Goal: Task Accomplishment & Management: Complete application form

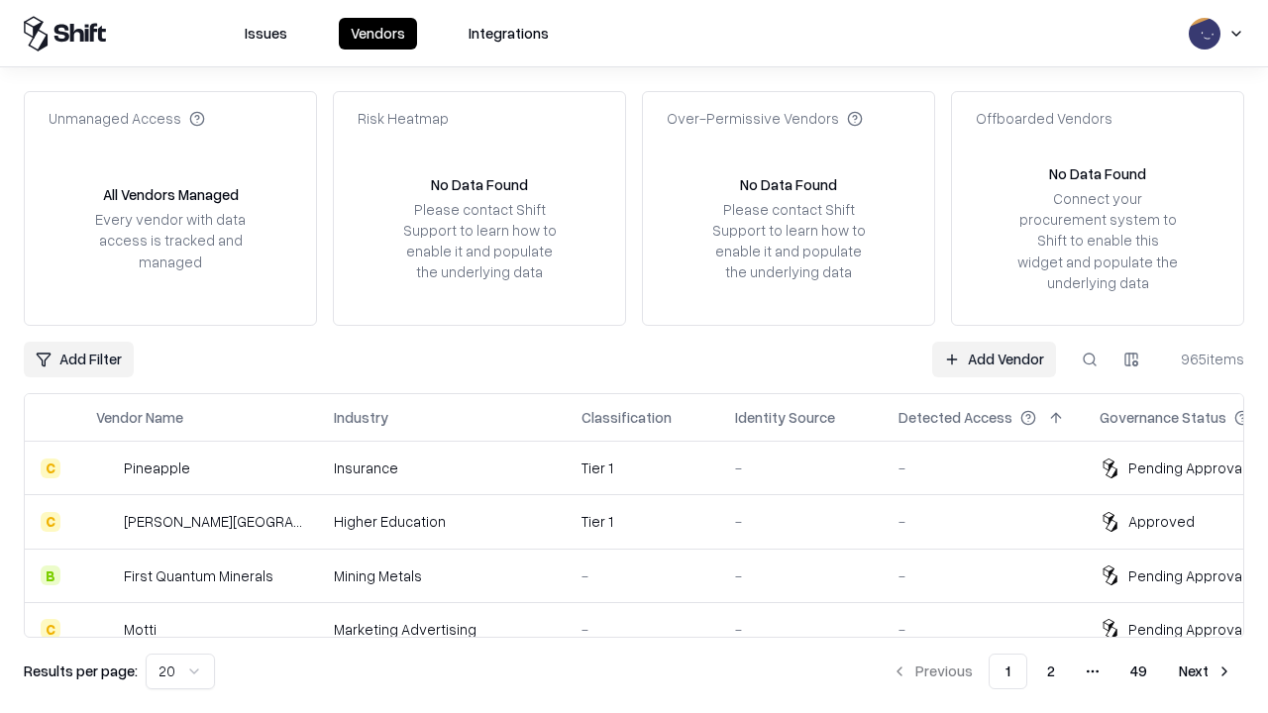
click at [994, 359] on link "Add Vendor" at bounding box center [994, 360] width 124 height 36
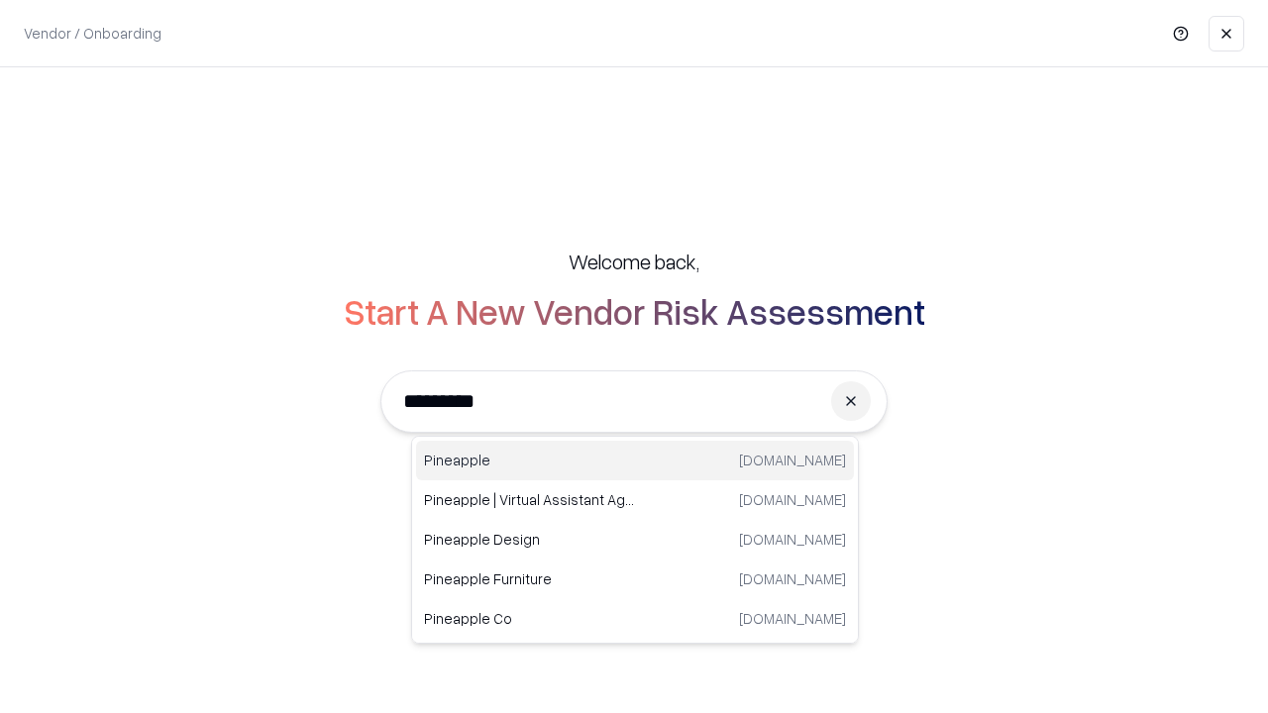
click at [635, 461] on div "Pineapple [DOMAIN_NAME]" at bounding box center [635, 461] width 438 height 40
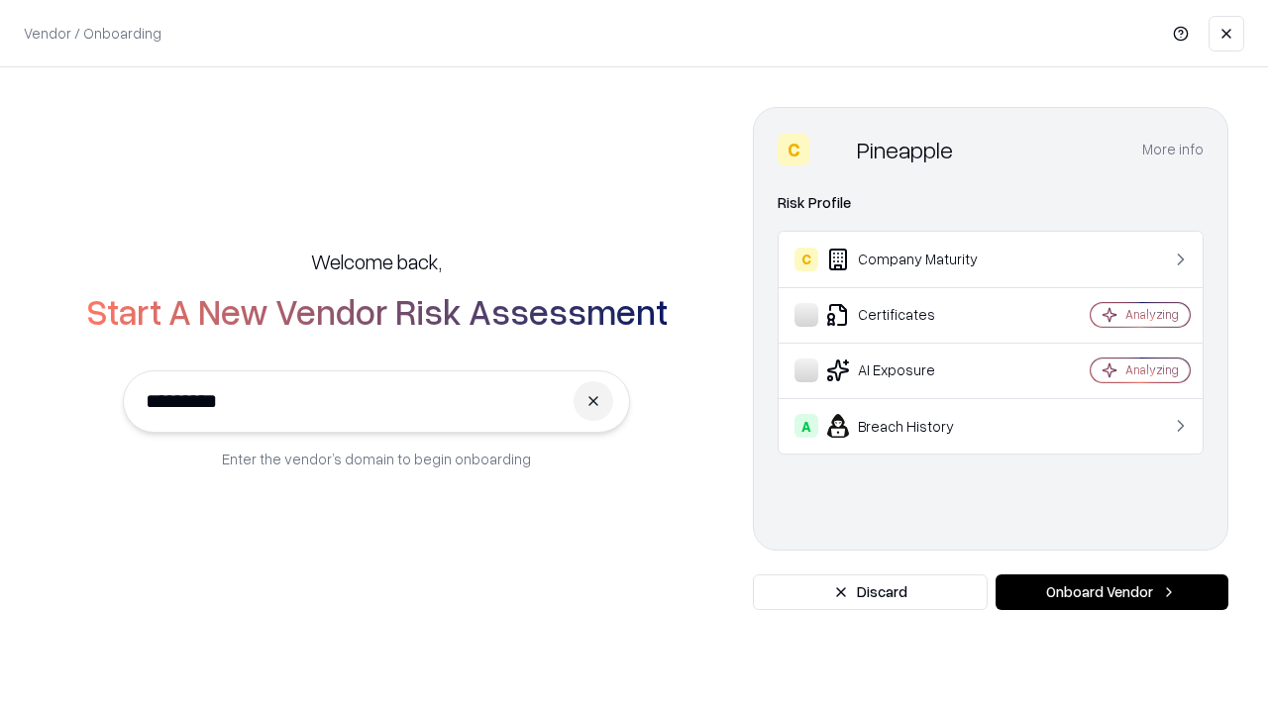
type input "*********"
click at [1112, 592] on button "Onboard Vendor" at bounding box center [1112, 593] width 233 height 36
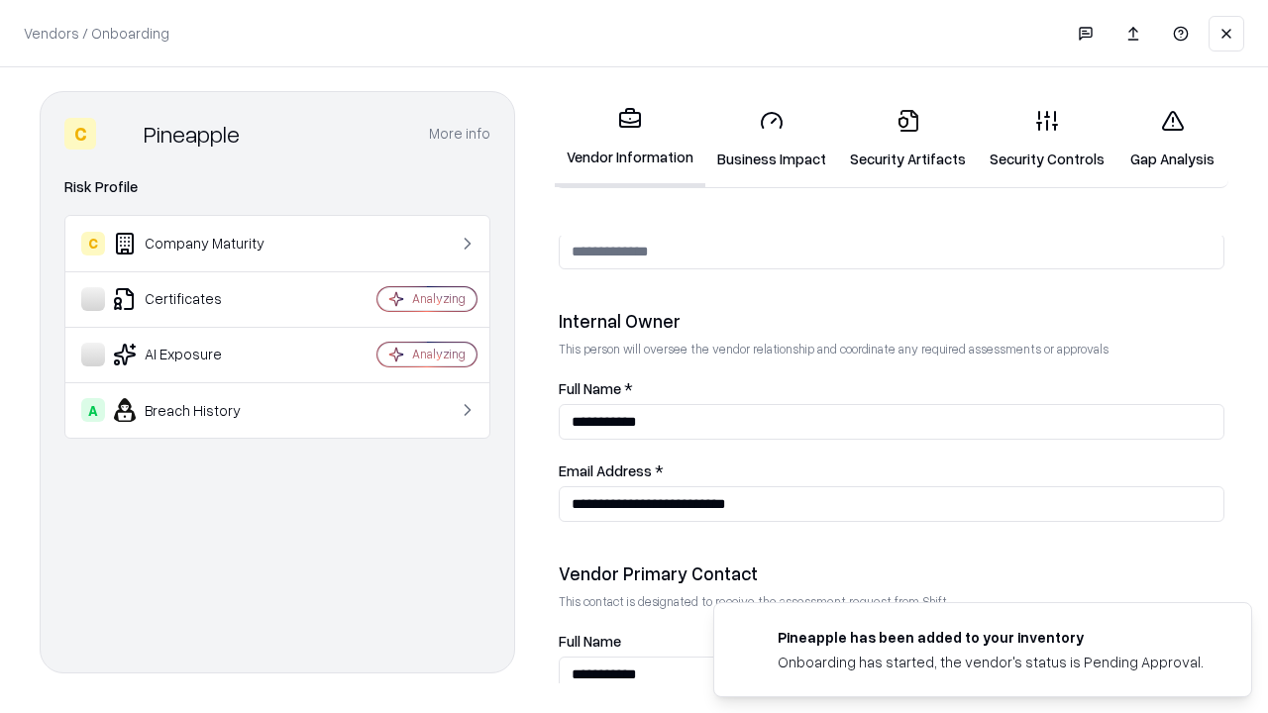
scroll to position [1026, 0]
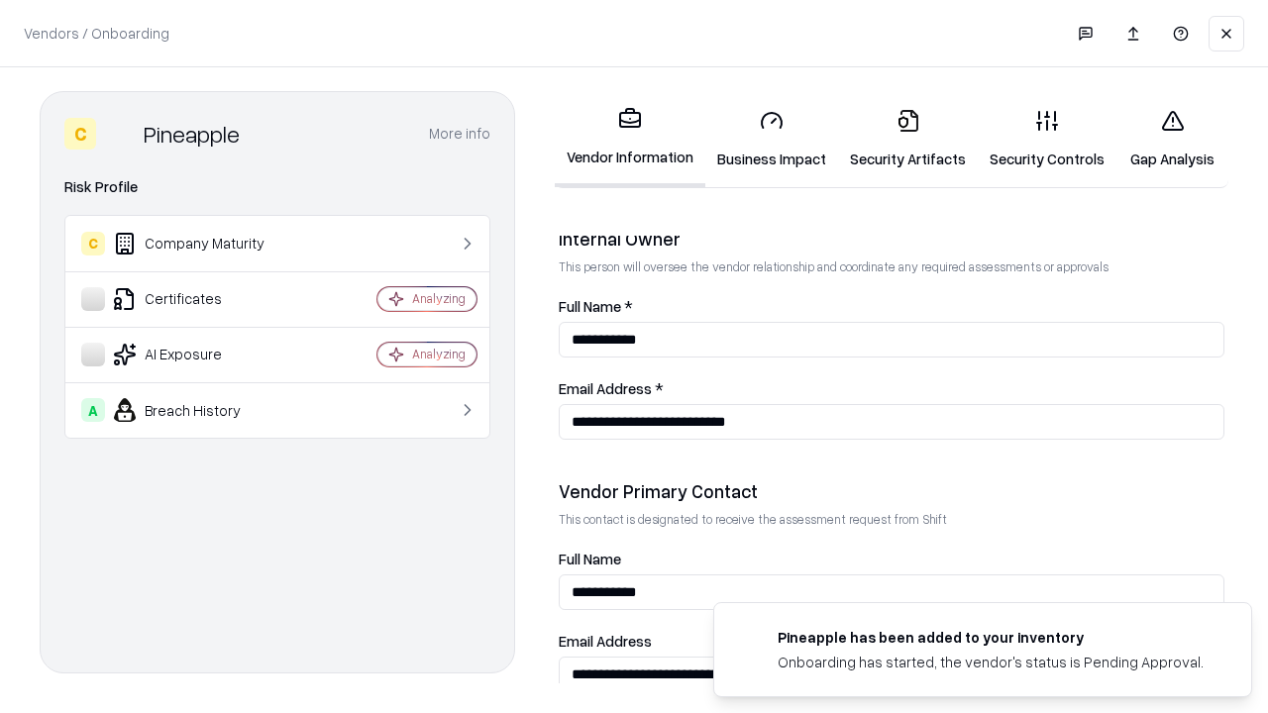
click at [772, 139] on link "Business Impact" at bounding box center [771, 139] width 133 height 92
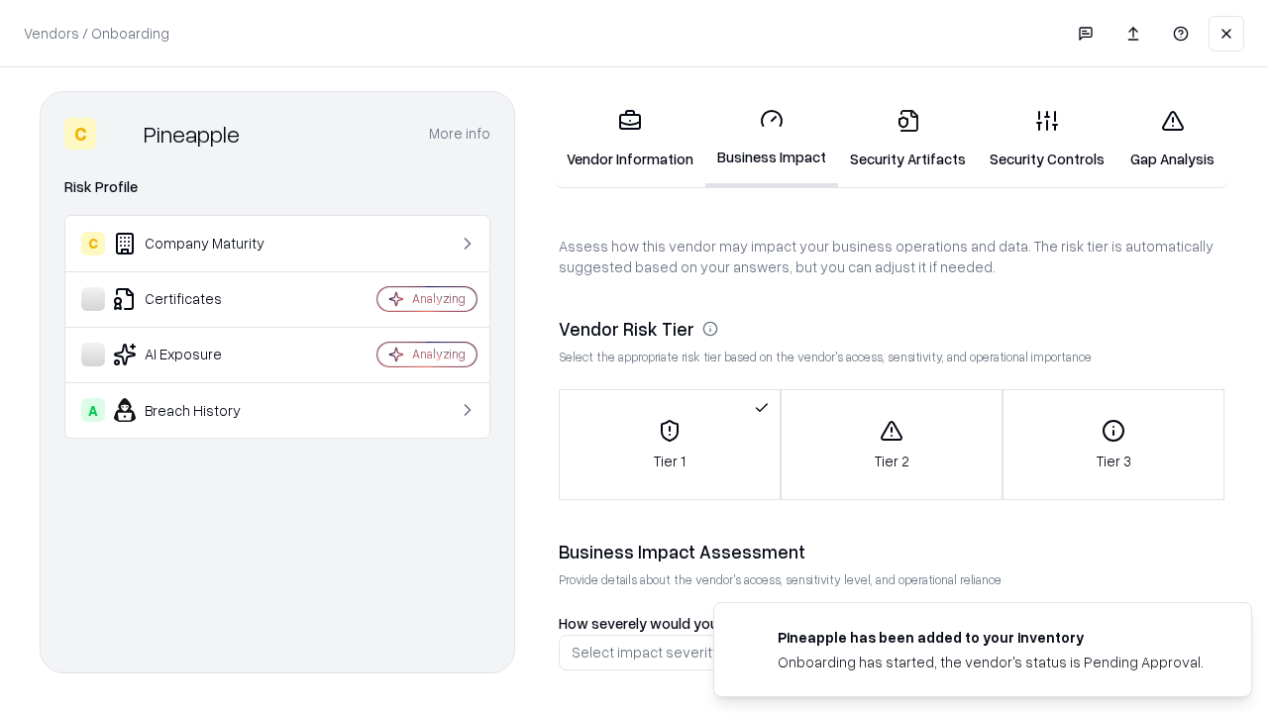
click at [908, 139] on link "Security Artifacts" at bounding box center [908, 139] width 140 height 92
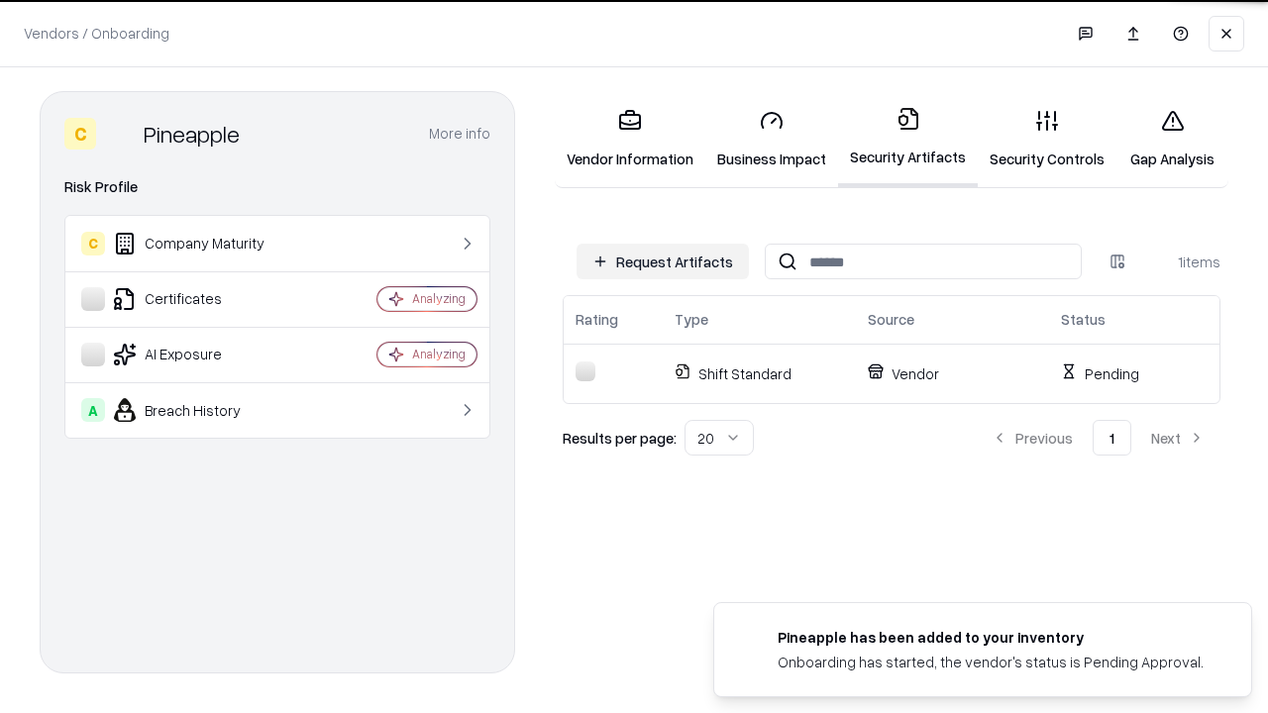
click at [663, 262] on button "Request Artifacts" at bounding box center [663, 262] width 172 height 36
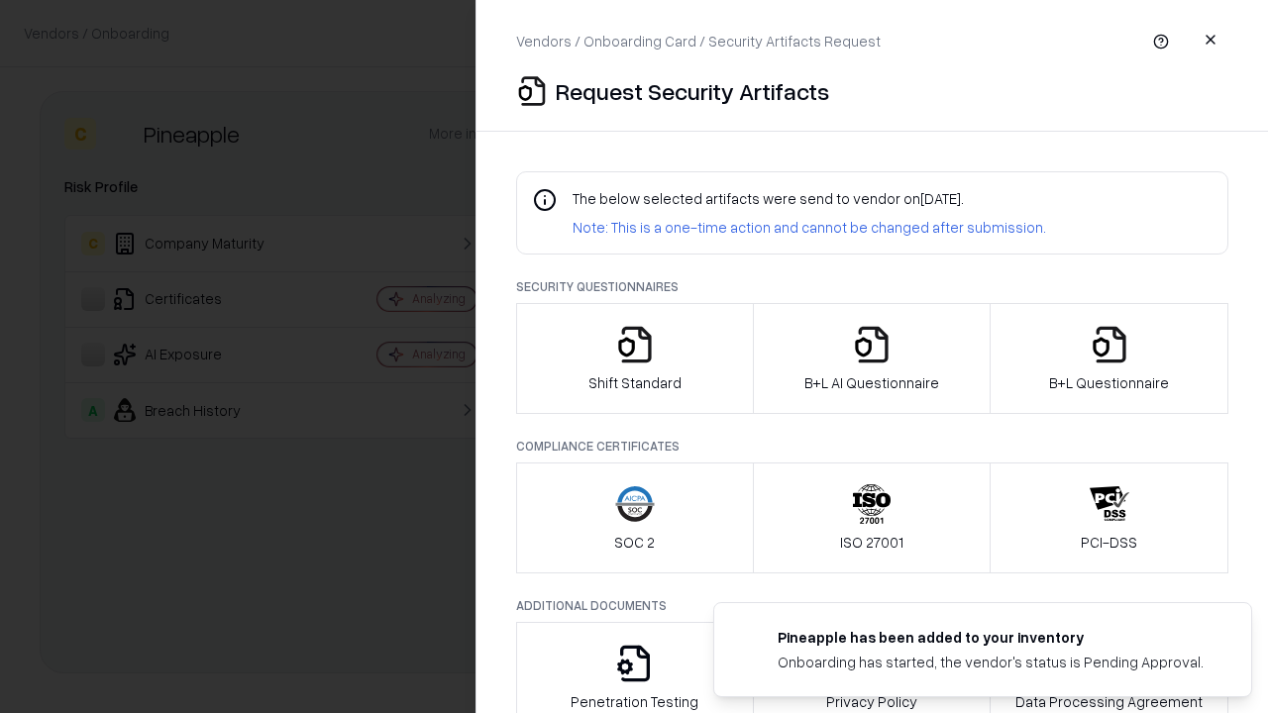
click at [634, 359] on icon "button" at bounding box center [635, 345] width 40 height 40
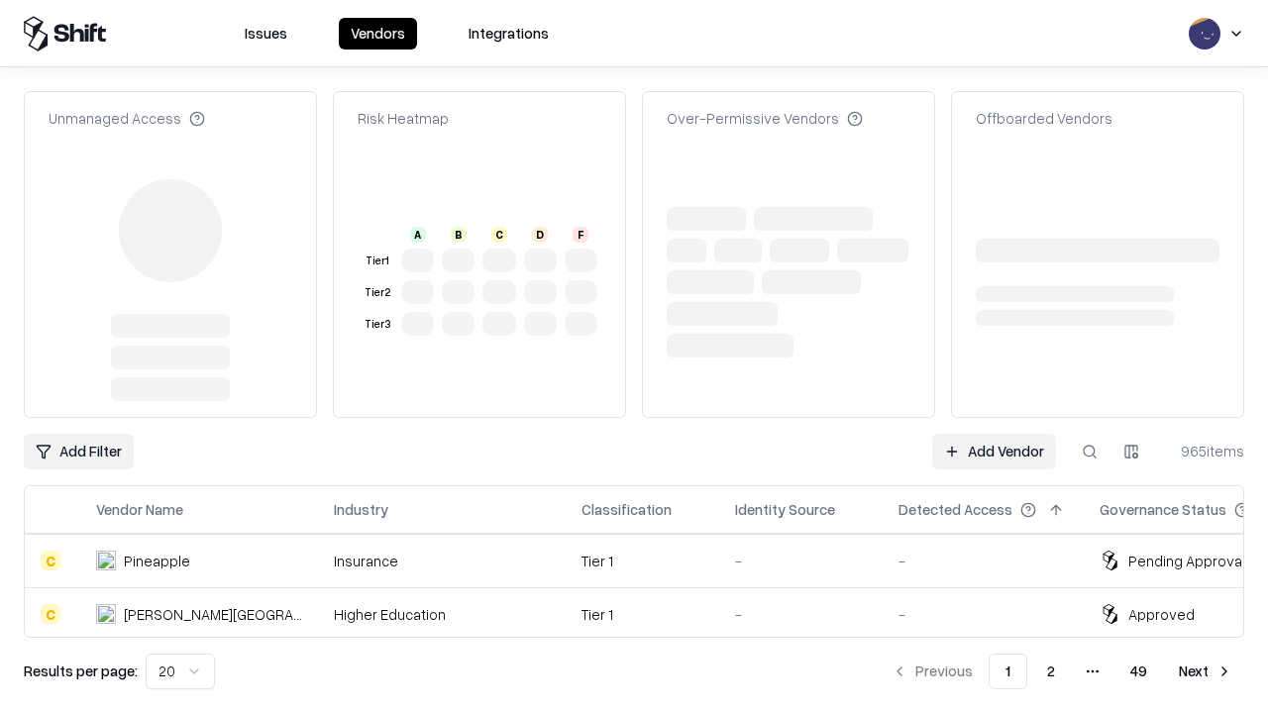
click at [994, 434] on link "Add Vendor" at bounding box center [994, 452] width 124 height 36
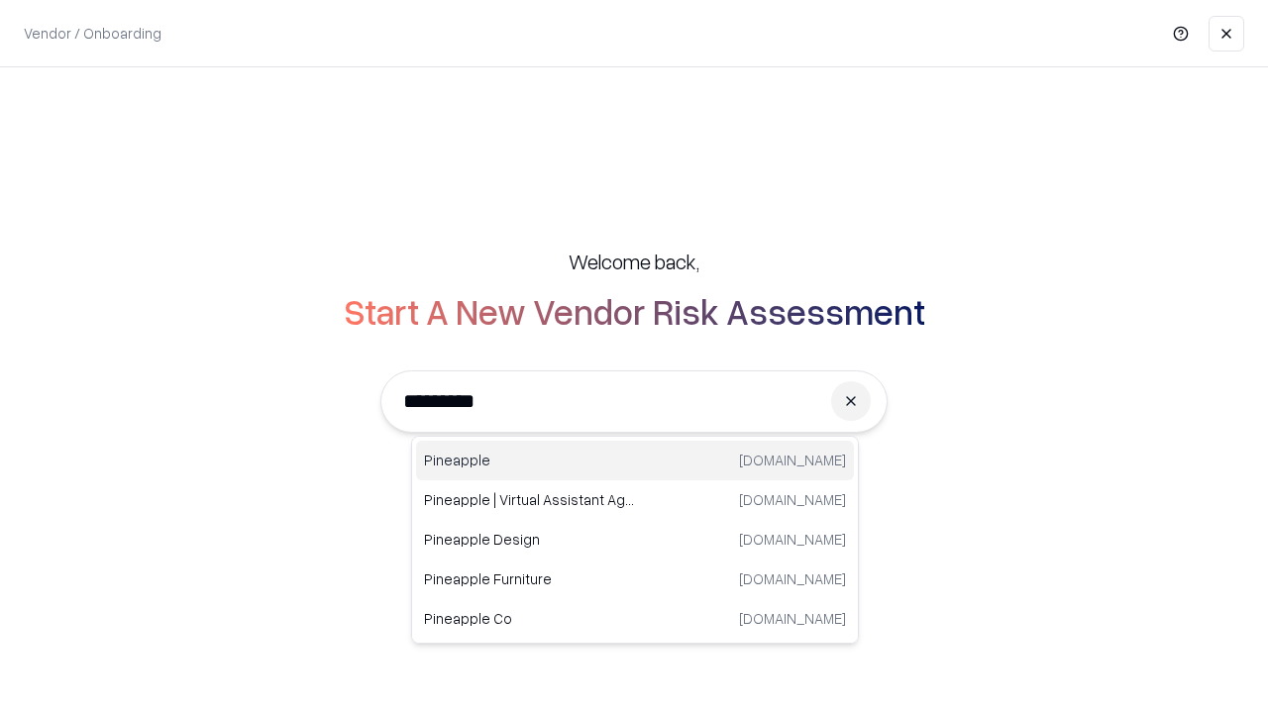
click at [635, 461] on div "Pineapple [DOMAIN_NAME]" at bounding box center [635, 461] width 438 height 40
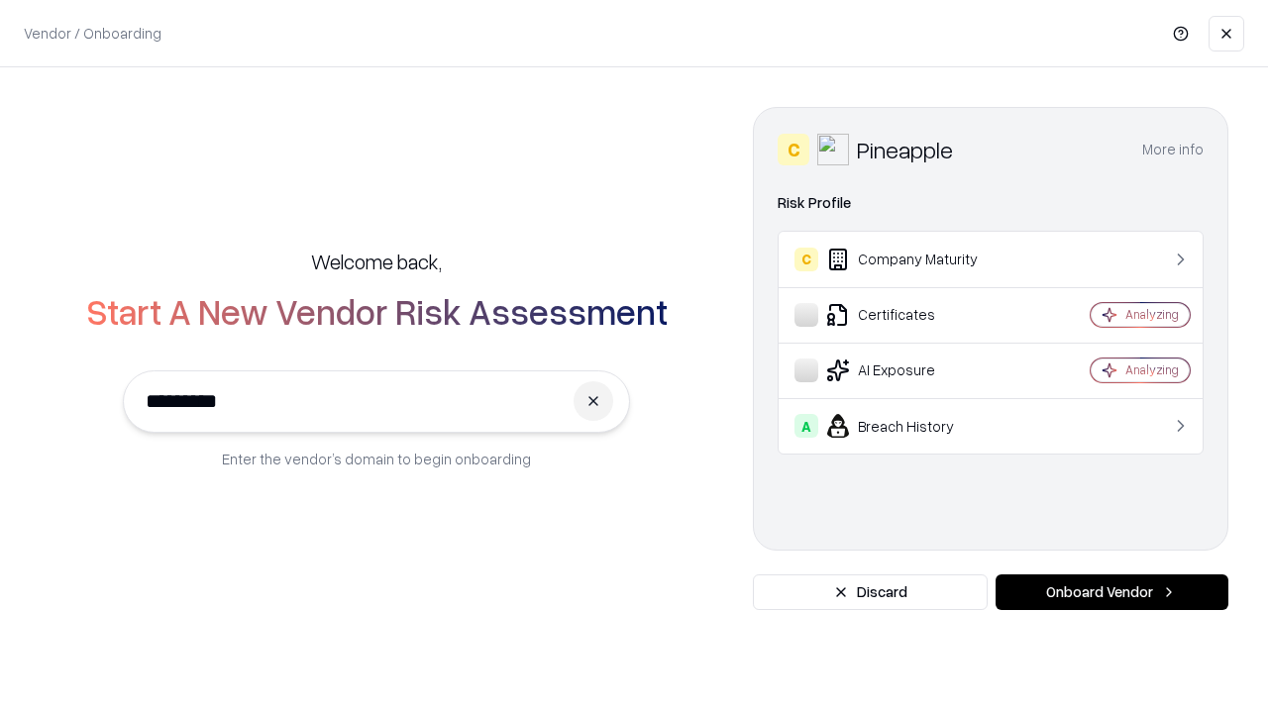
type input "*********"
click at [1112, 592] on button "Onboard Vendor" at bounding box center [1112, 593] width 233 height 36
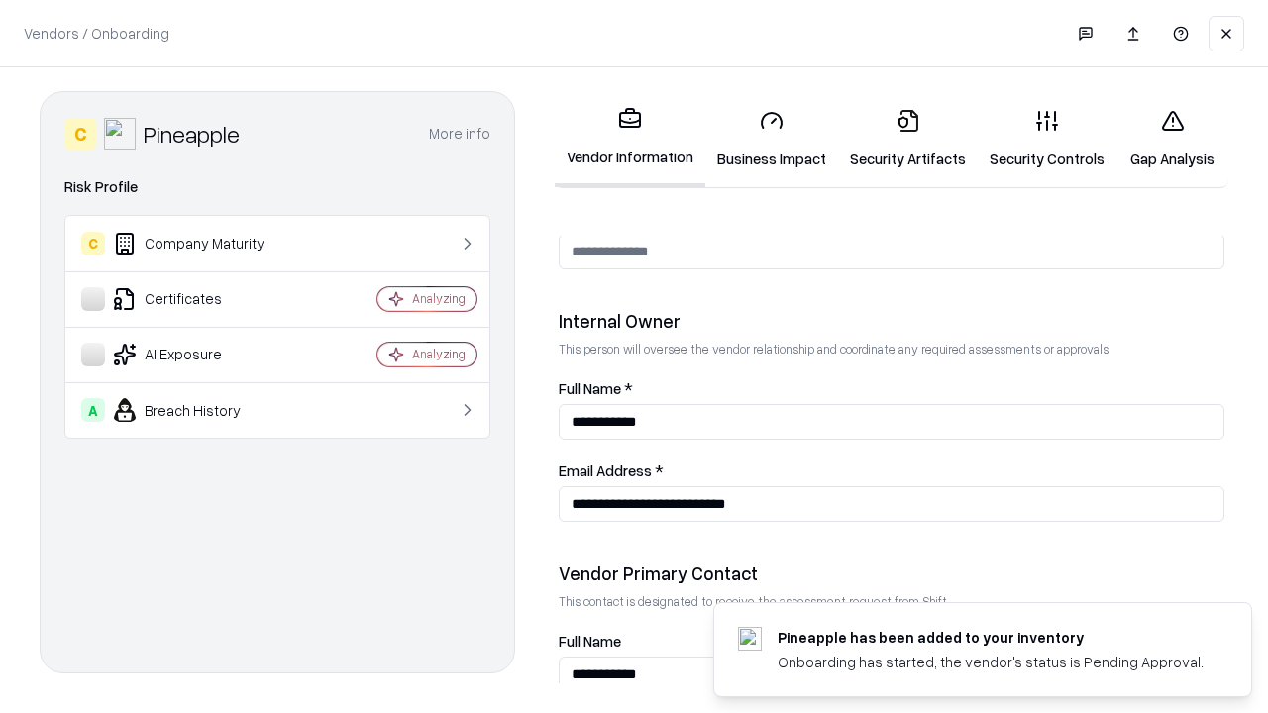
scroll to position [1026, 0]
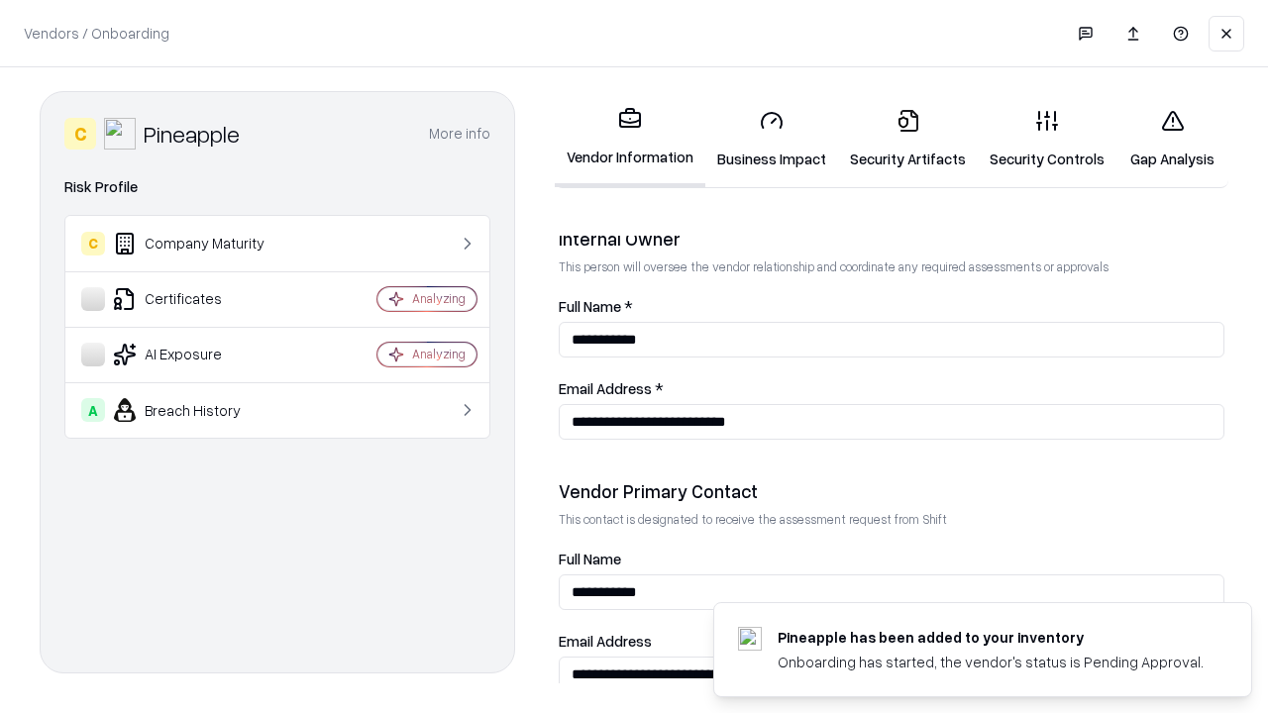
click at [1172, 139] on link "Gap Analysis" at bounding box center [1173, 139] width 112 height 92
